Goal: Information Seeking & Learning: Learn about a topic

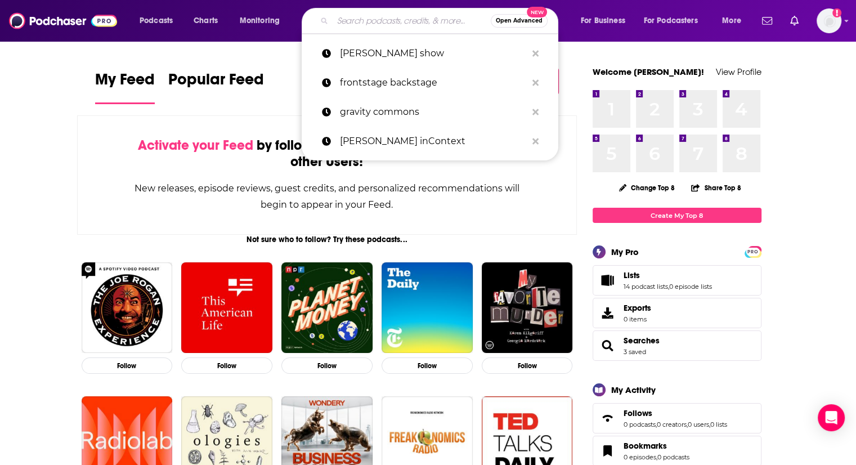
click at [392, 20] on input "Search podcasts, credits, & more..." at bounding box center [412, 21] width 158 height 18
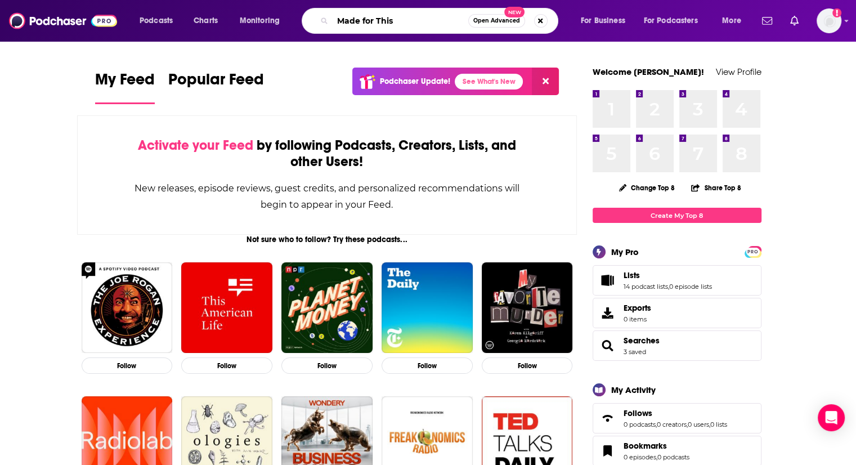
type input "Made for This"
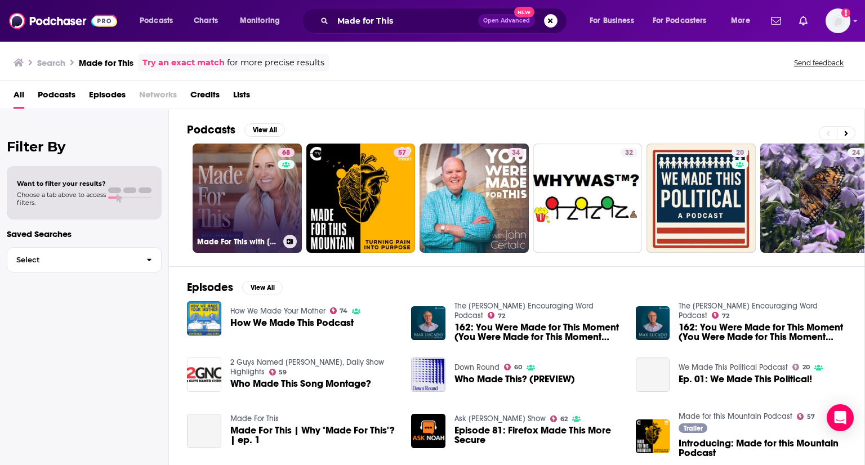
click at [262, 201] on link "68 Made For This with [PERSON_NAME]" at bounding box center [247, 198] width 109 height 109
click at [256, 217] on link "68 Made For This with [PERSON_NAME]" at bounding box center [247, 198] width 109 height 109
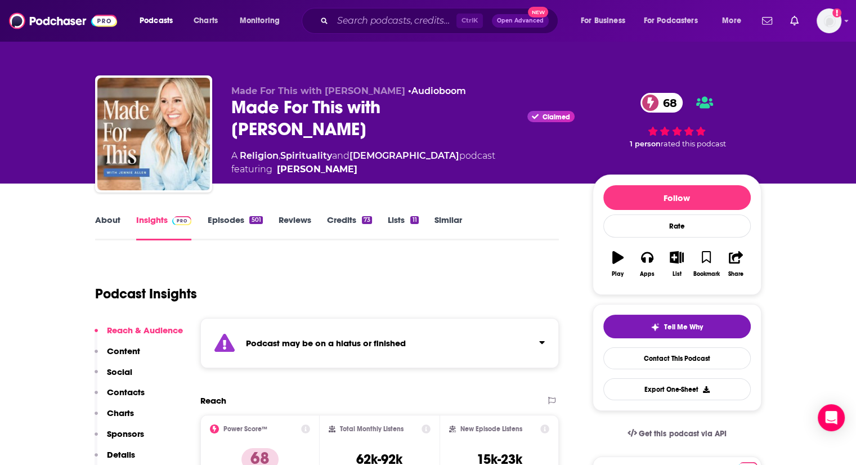
click at [250, 220] on div "501" at bounding box center [255, 220] width 13 height 8
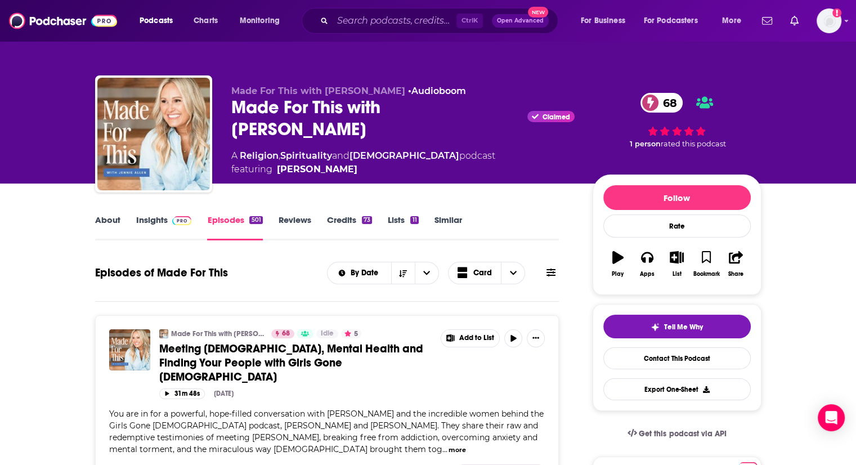
click at [168, 220] on span at bounding box center [180, 220] width 24 height 11
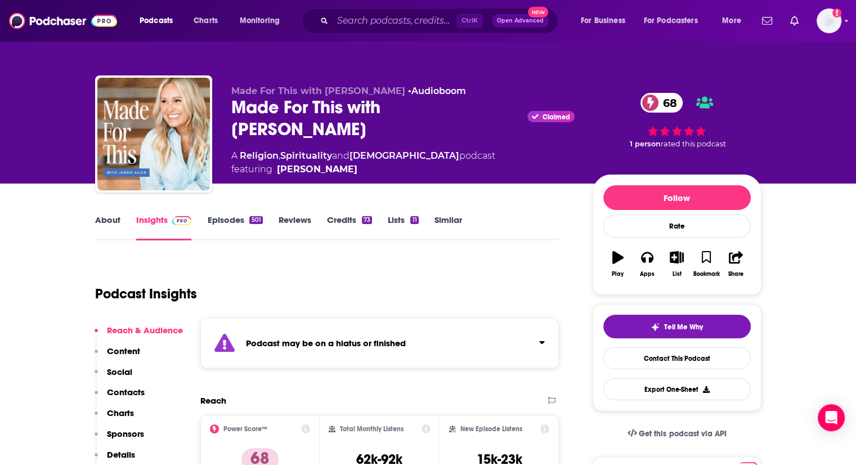
click at [220, 221] on link "Episodes 501" at bounding box center [234, 228] width 55 height 26
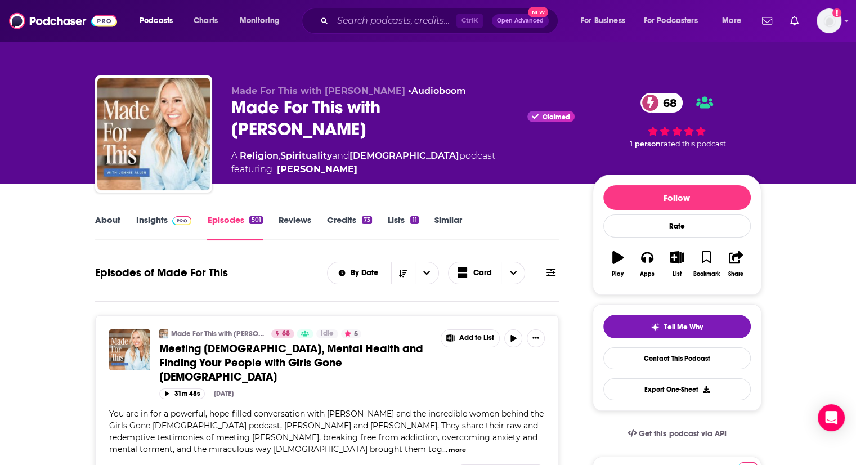
click at [105, 219] on link "About" at bounding box center [107, 228] width 25 height 26
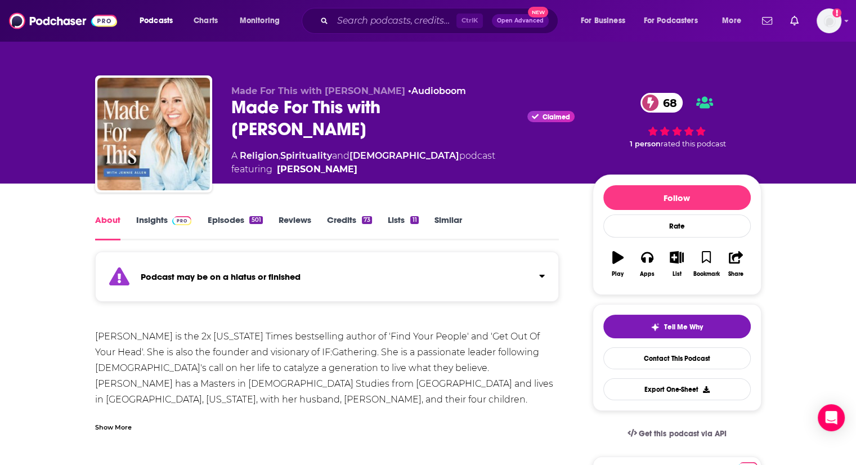
click at [116, 423] on div "Show More" at bounding box center [113, 426] width 37 height 11
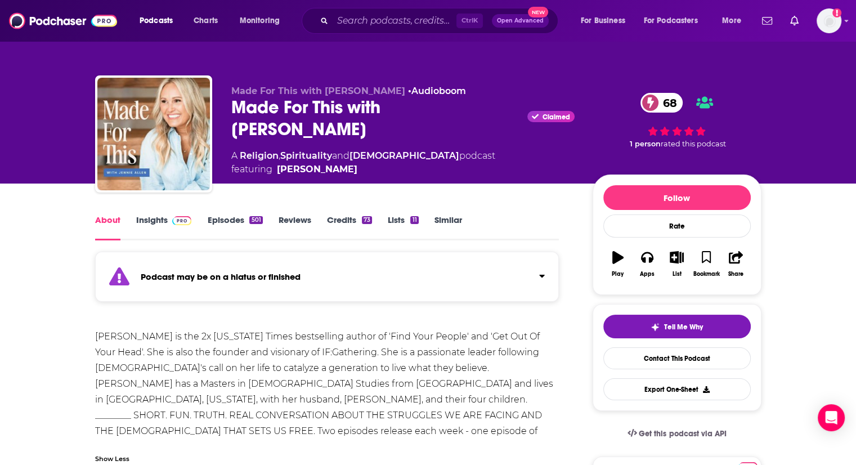
click at [183, 217] on img at bounding box center [182, 220] width 20 height 9
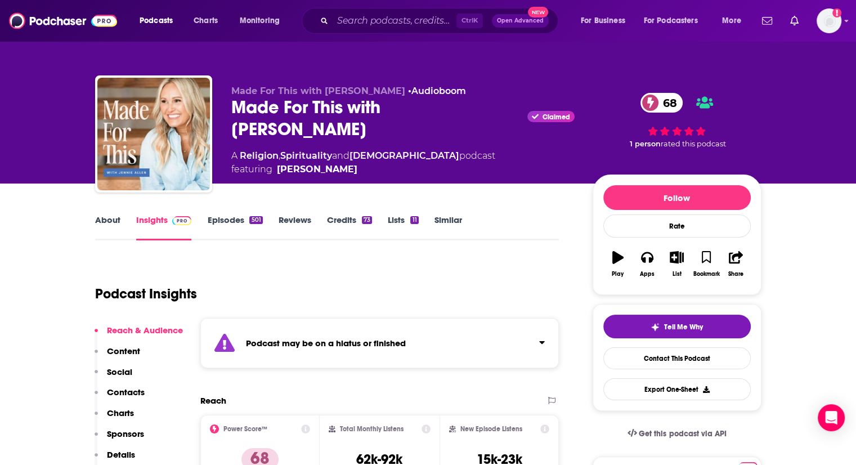
scroll to position [56, 0]
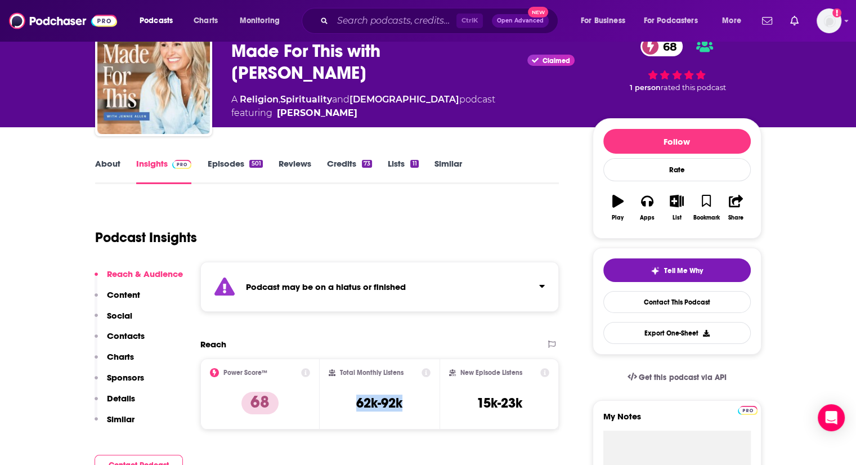
drag, startPoint x: 356, startPoint y: 404, endPoint x: 409, endPoint y: 405, distance: 53.0
click at [409, 405] on div "Total Monthly Listens 62k-92k" at bounding box center [380, 394] width 102 height 52
copy h3 "62k-92k"
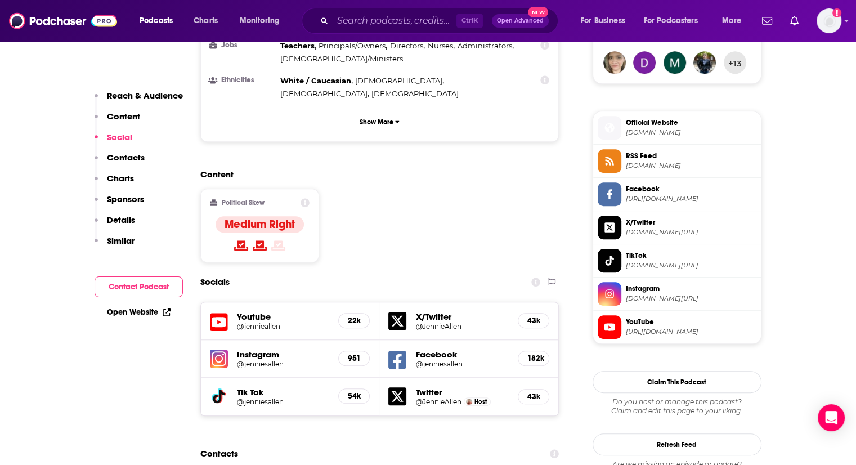
scroll to position [1070, 0]
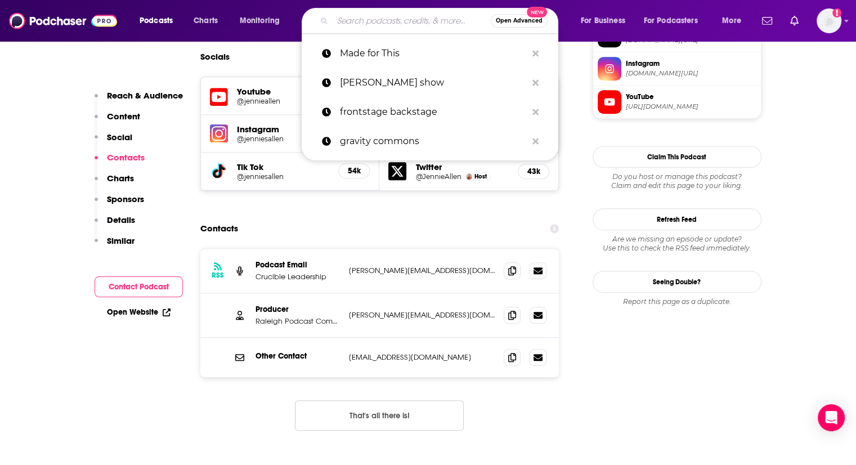
click at [347, 23] on input "Search podcasts, credits, & more..." at bounding box center [412, 21] width 158 height 18
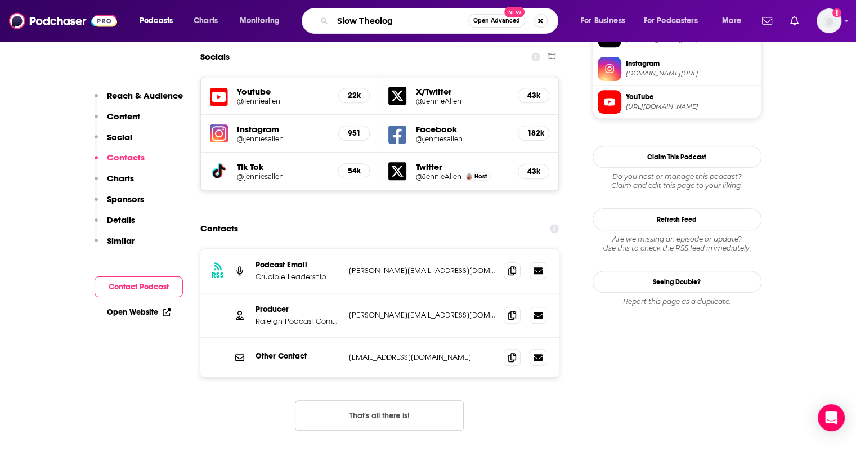
type input "Slow Theology"
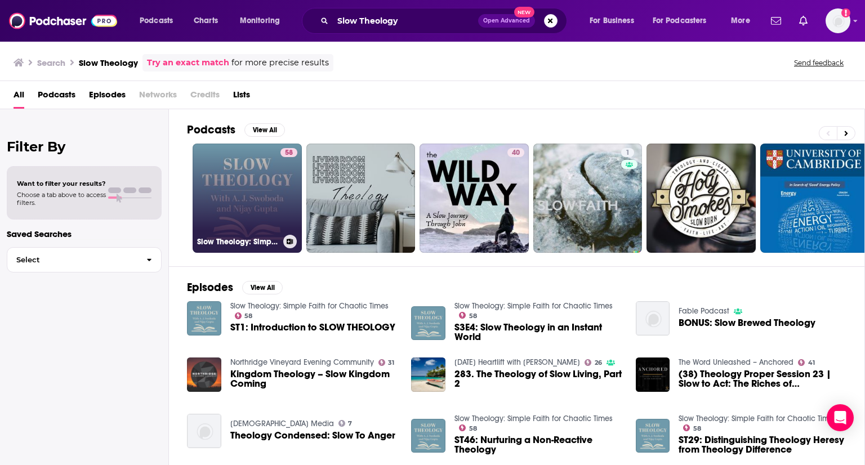
click at [237, 182] on link "58 Slow Theology: Simple Faith for Chaotic Times" at bounding box center [247, 198] width 109 height 109
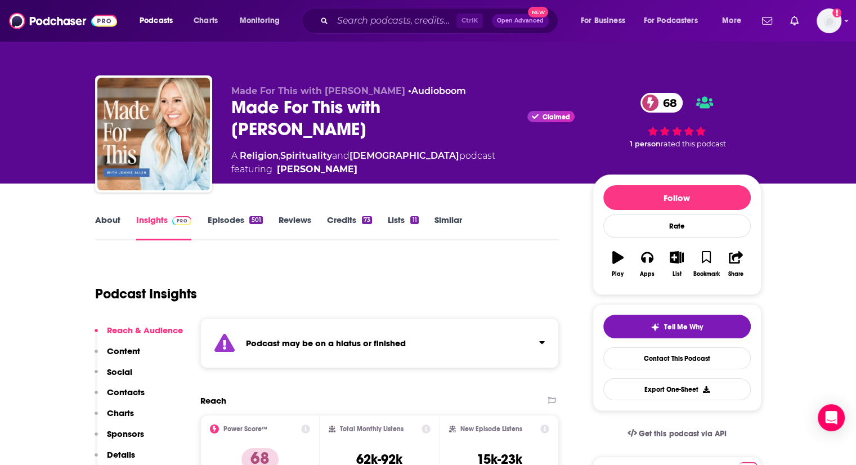
click at [117, 221] on link "About" at bounding box center [107, 228] width 25 height 26
